Goal: Find specific page/section: Find specific page/section

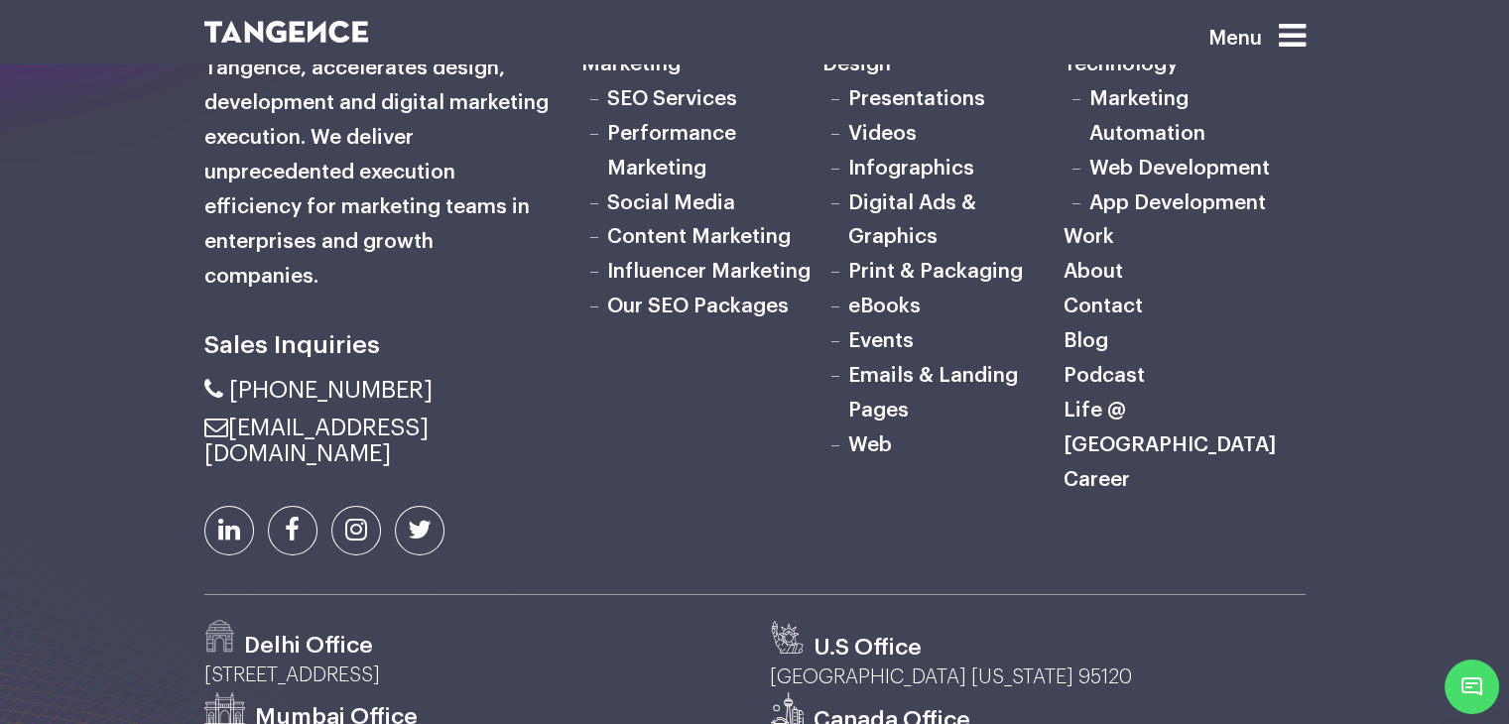
scroll to position [6338, 0]
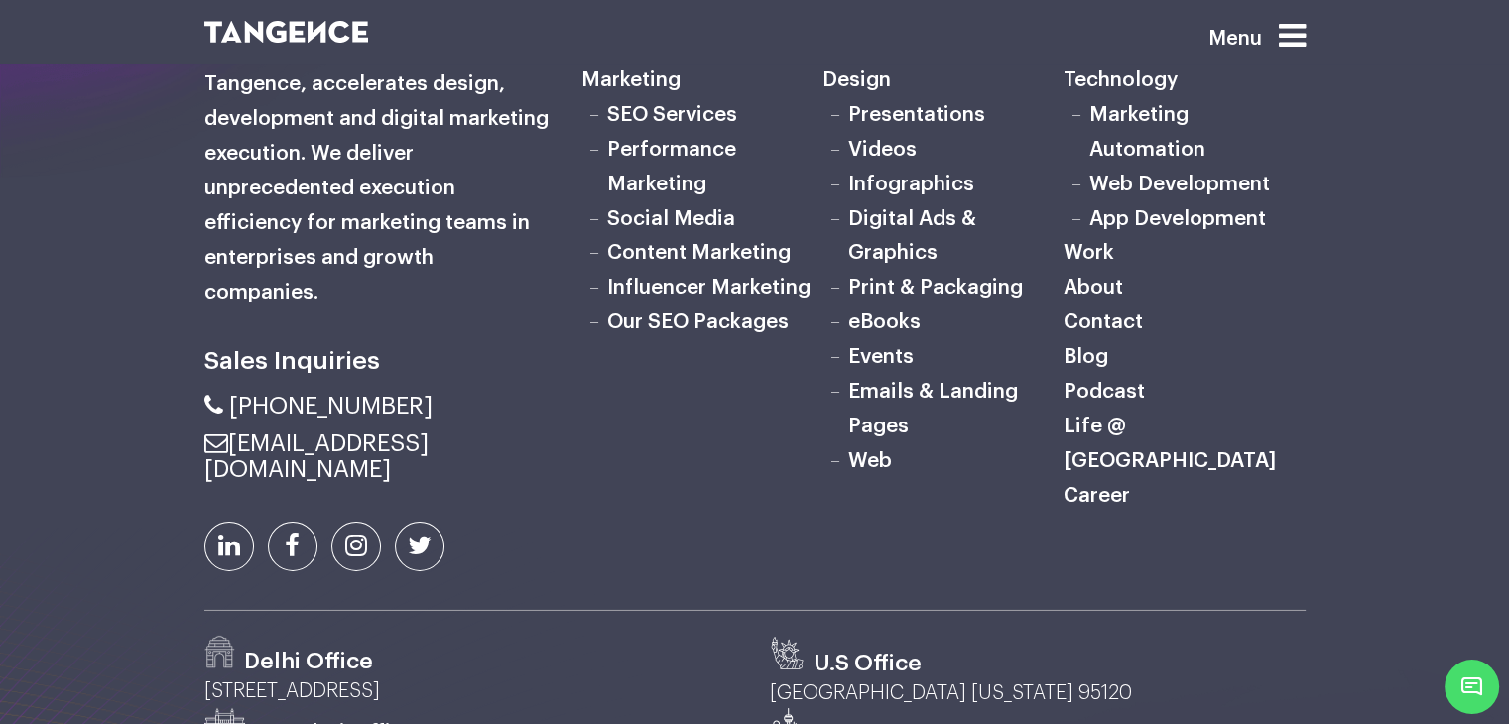
click at [1140, 160] on link "Marketing Automation" at bounding box center [1147, 132] width 116 height 56
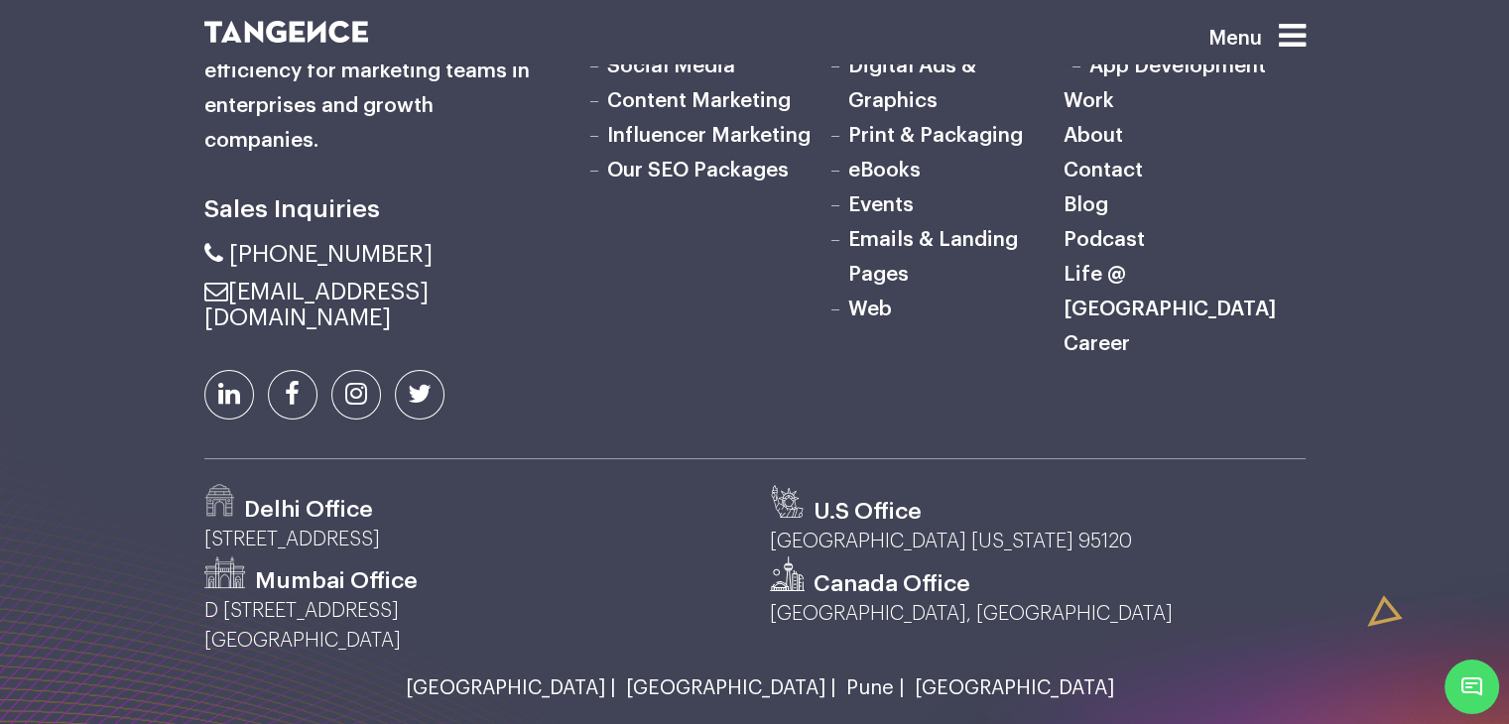
scroll to position [7483, 0]
click at [836, 679] on link "Pune |" at bounding box center [870, 690] width 68 height 22
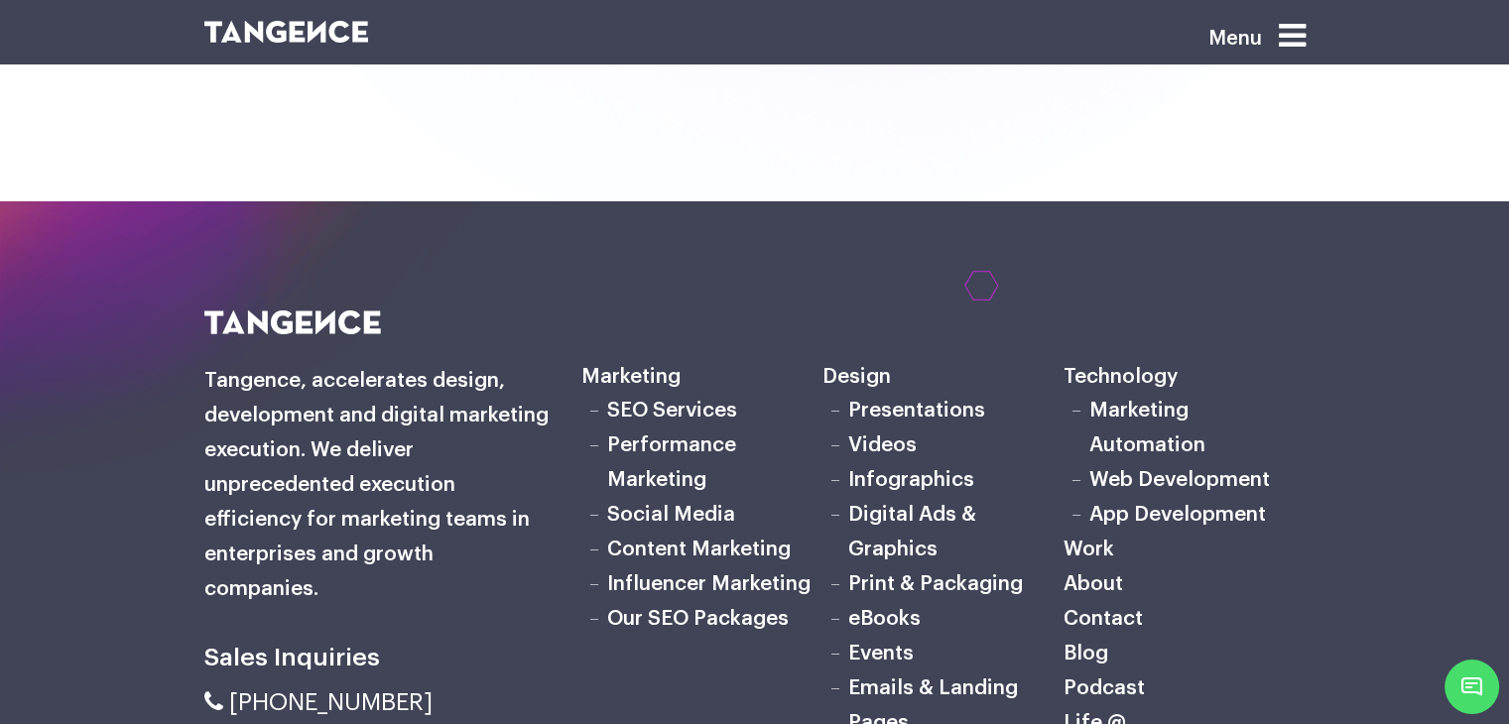
scroll to position [7515, 0]
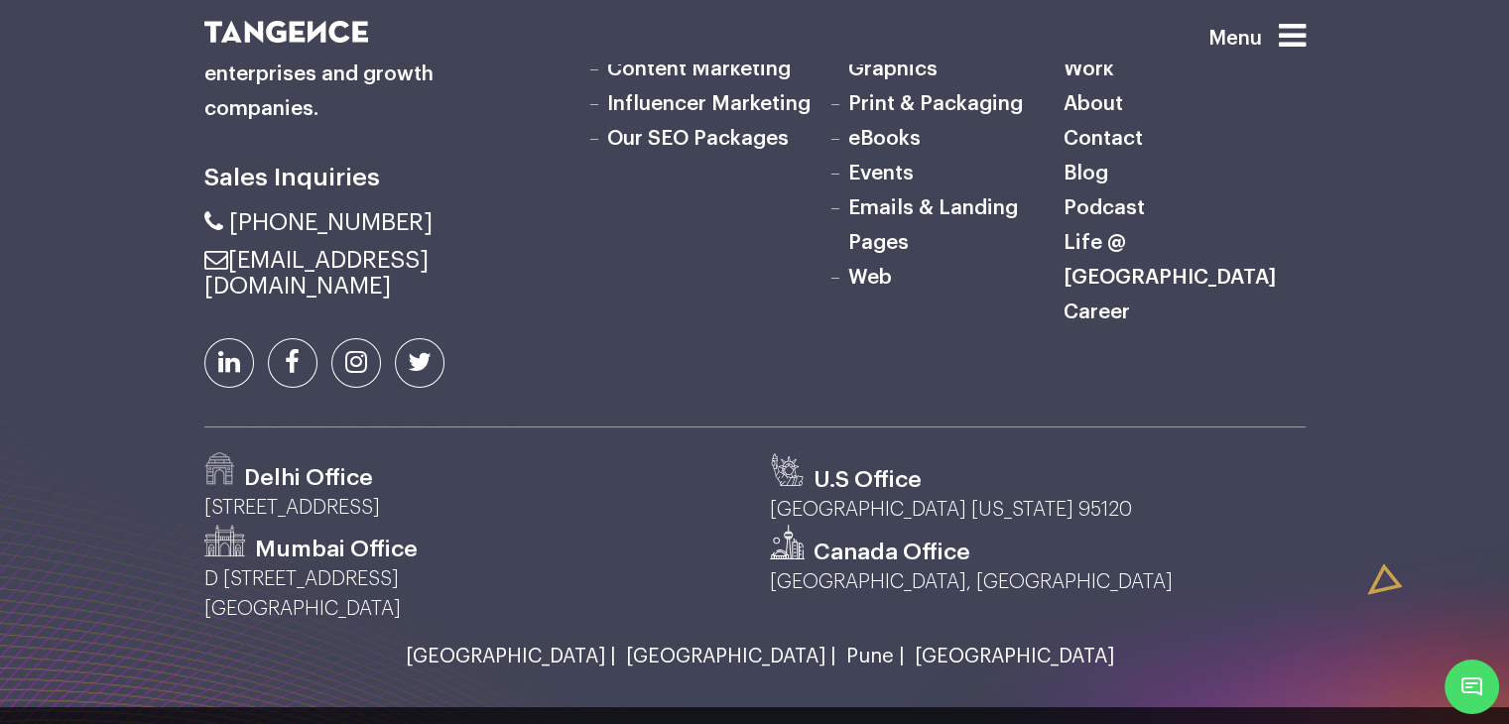
click at [836, 646] on link "Pune |" at bounding box center [870, 657] width 68 height 22
